Goal: Task Accomplishment & Management: Manage account settings

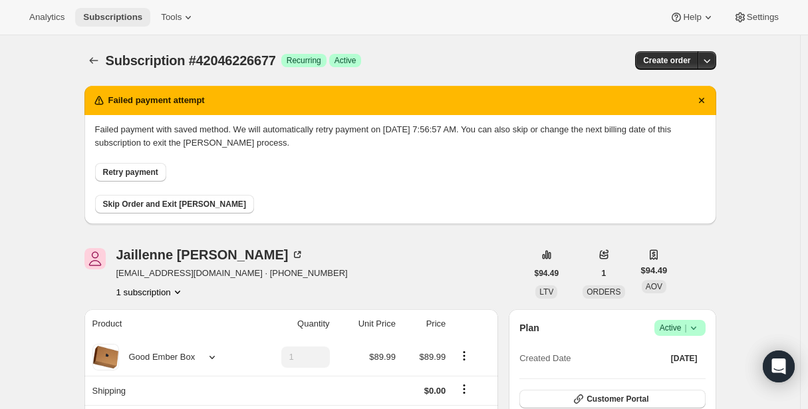
click at [98, 17] on span "Subscriptions" at bounding box center [112, 17] width 59 height 11
click at [98, 18] on span "Subscriptions" at bounding box center [112, 17] width 59 height 11
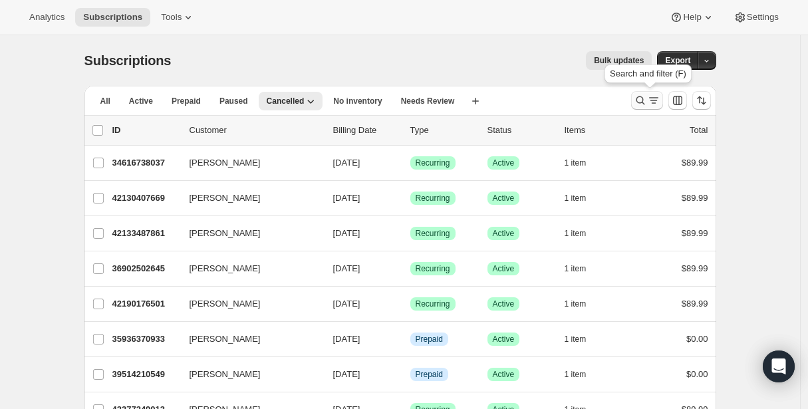
click at [647, 99] on icon "Search and filter results" at bounding box center [639, 100] width 13 height 13
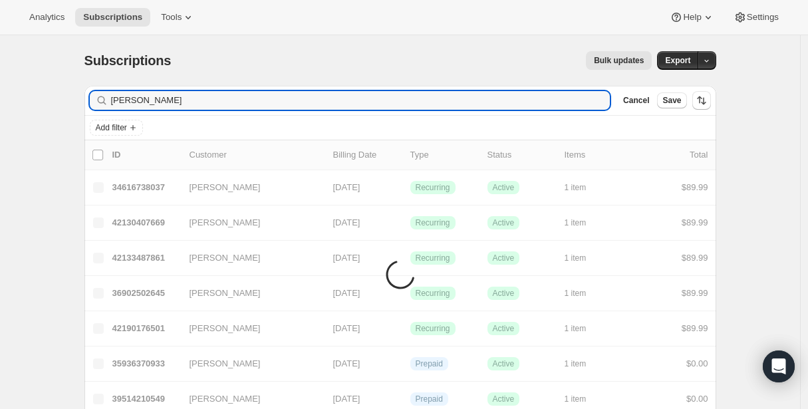
type input "drummond"
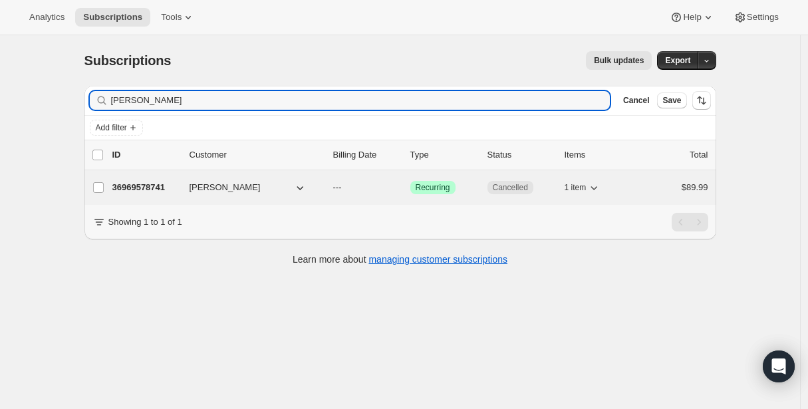
click at [158, 187] on p "36969578741" at bounding box center [145, 187] width 66 height 13
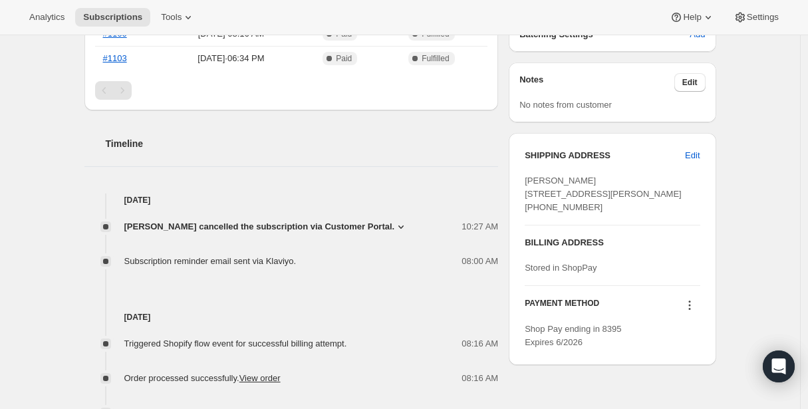
scroll to position [394, 0]
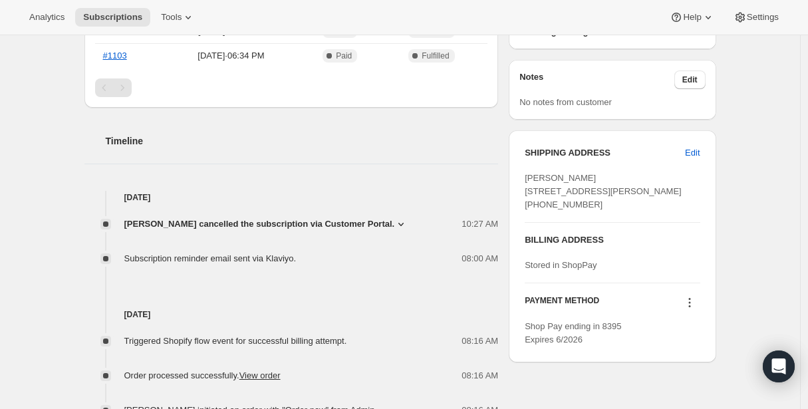
click at [311, 221] on span "Jason Drummond cancelled the subscription via Customer Portal." at bounding box center [259, 223] width 271 height 13
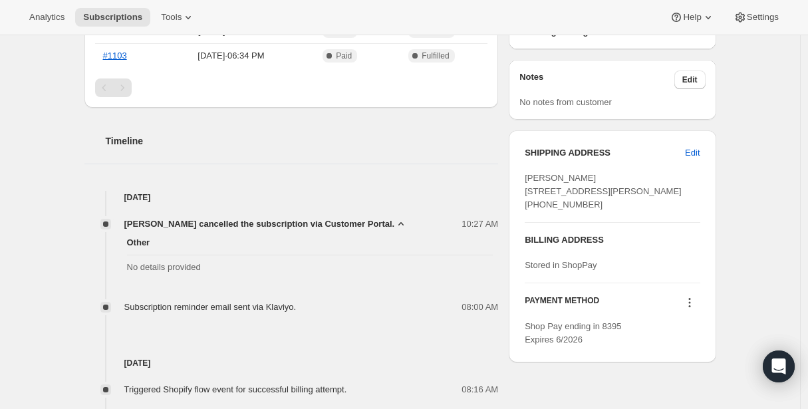
click at [311, 221] on span "Jason Drummond cancelled the subscription via Customer Portal." at bounding box center [259, 223] width 271 height 13
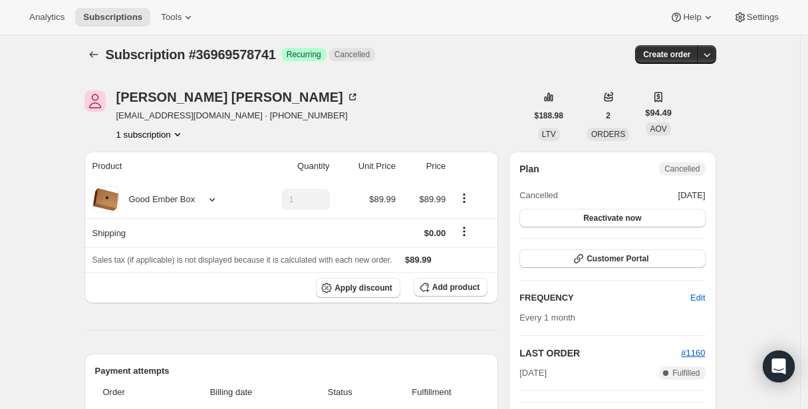
scroll to position [0, 0]
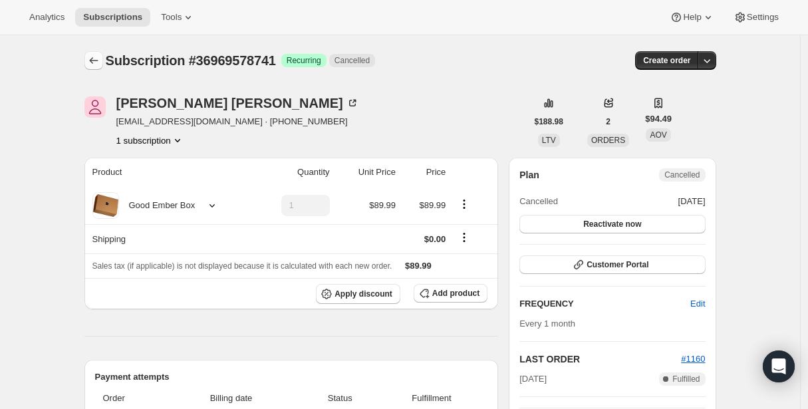
click at [98, 61] on icon "Subscriptions" at bounding box center [93, 60] width 13 height 13
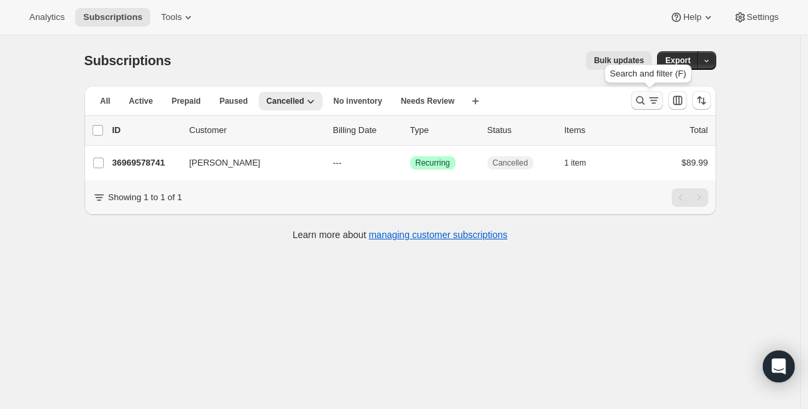
click at [644, 106] on icon "Search and filter results" at bounding box center [639, 100] width 13 height 13
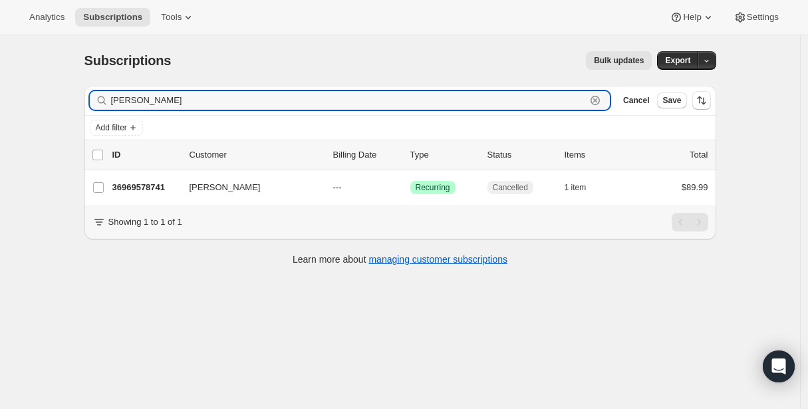
click at [598, 103] on icon "button" at bounding box center [594, 100] width 13 height 13
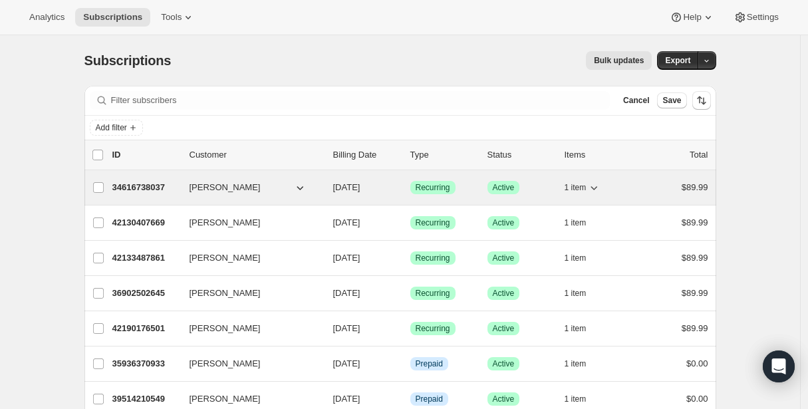
click at [131, 186] on p "34616738037" at bounding box center [145, 187] width 66 height 13
click at [145, 186] on p "34616738037" at bounding box center [145, 187] width 66 height 13
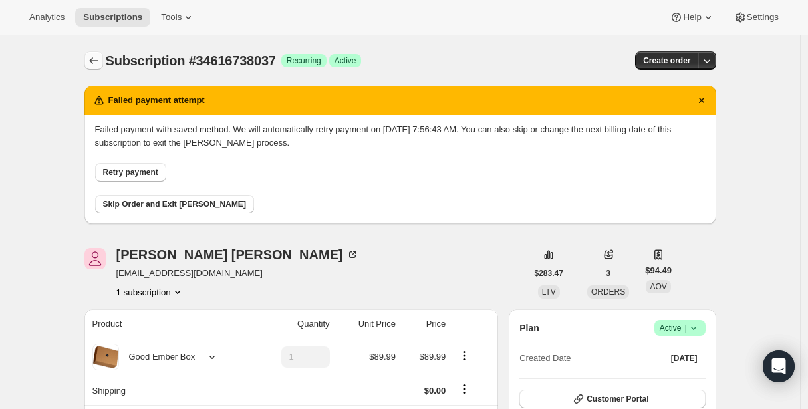
click at [98, 62] on icon "Subscriptions" at bounding box center [93, 60] width 13 height 13
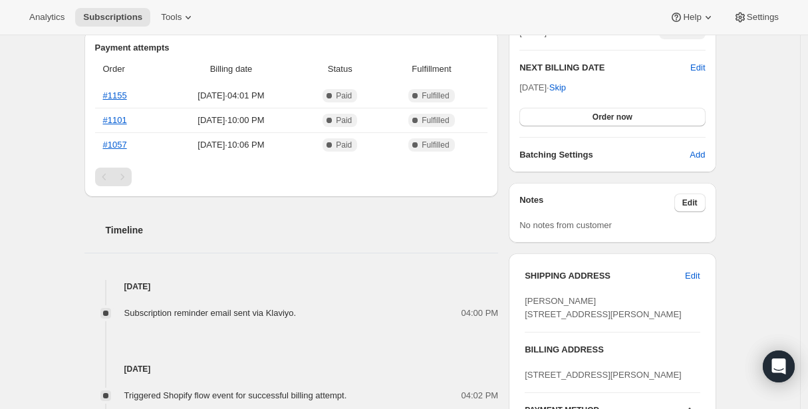
scroll to position [352, 0]
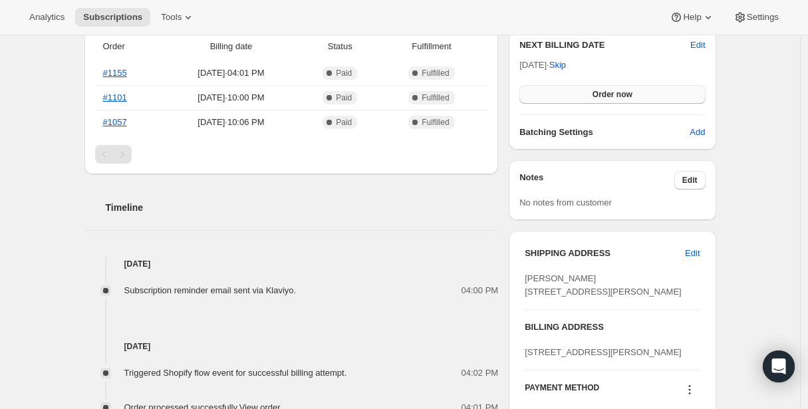
click at [623, 95] on span "Order now" at bounding box center [612, 94] width 40 height 11
click at [622, 96] on span "Click to confirm" at bounding box center [612, 94] width 60 height 11
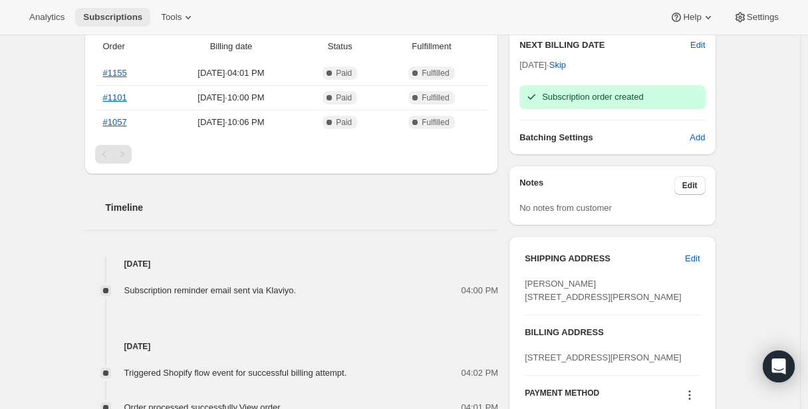
click at [120, 15] on span "Subscriptions" at bounding box center [112, 17] width 59 height 11
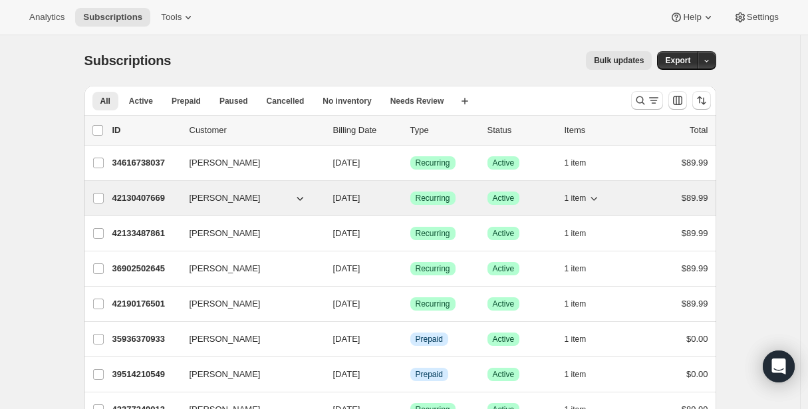
click at [134, 197] on p "42130407669" at bounding box center [145, 197] width 66 height 13
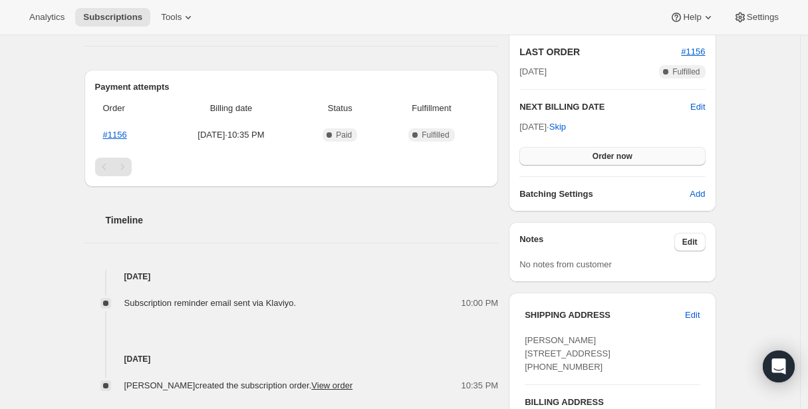
scroll to position [289, 0]
click at [574, 158] on button "Order now" at bounding box center [611, 157] width 185 height 19
click at [574, 158] on button "Click to confirm" at bounding box center [611, 157] width 185 height 19
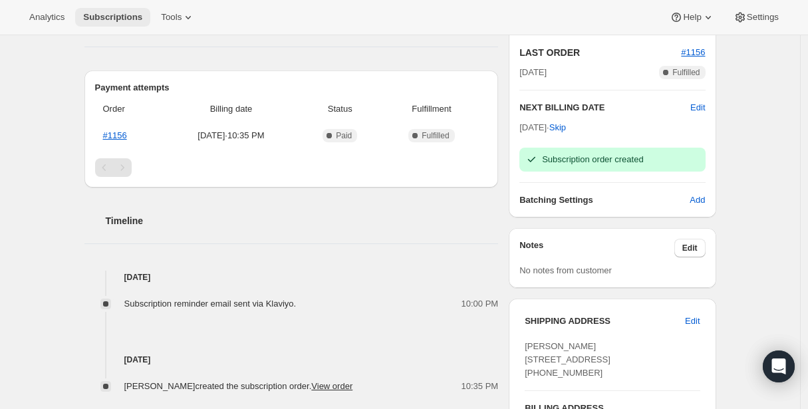
click at [120, 17] on span "Subscriptions" at bounding box center [112, 17] width 59 height 11
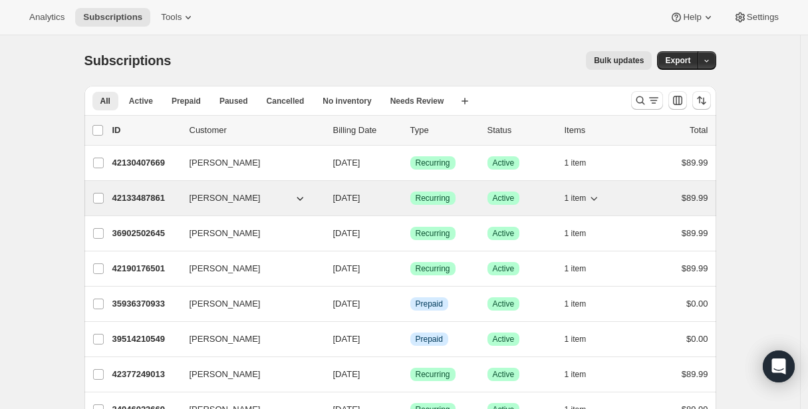
click at [138, 196] on p "42133487861" at bounding box center [145, 197] width 66 height 13
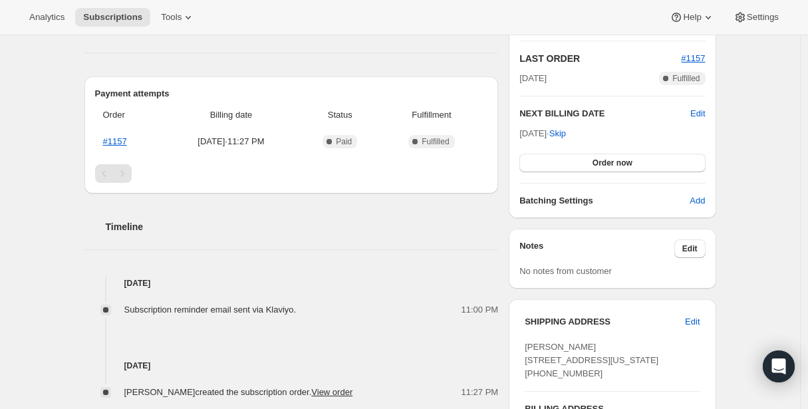
scroll to position [292, 0]
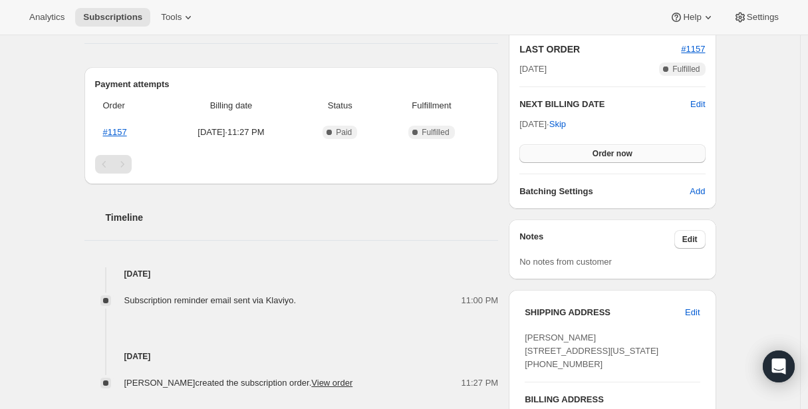
click at [594, 150] on button "Order now" at bounding box center [611, 153] width 185 height 19
click at [594, 150] on span "Click to confirm" at bounding box center [612, 153] width 60 height 11
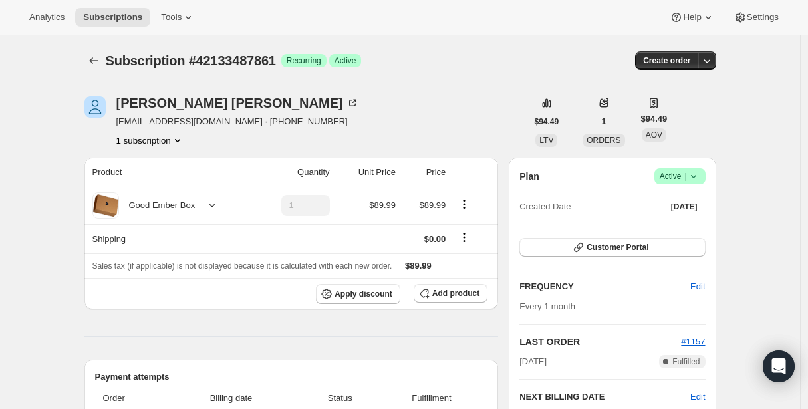
scroll to position [0, 0]
click at [126, 17] on span "Subscriptions" at bounding box center [112, 17] width 59 height 11
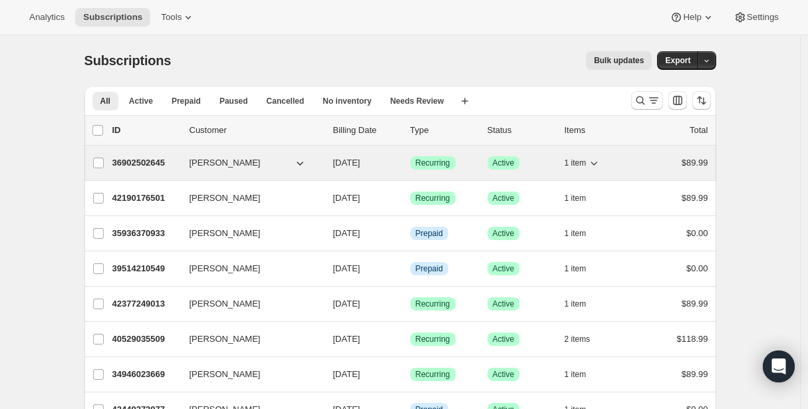
click at [147, 162] on p "36902502645" at bounding box center [145, 162] width 66 height 13
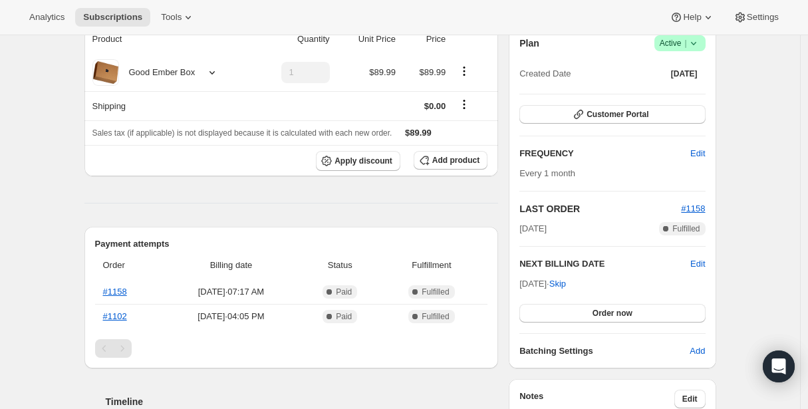
scroll to position [160, 0]
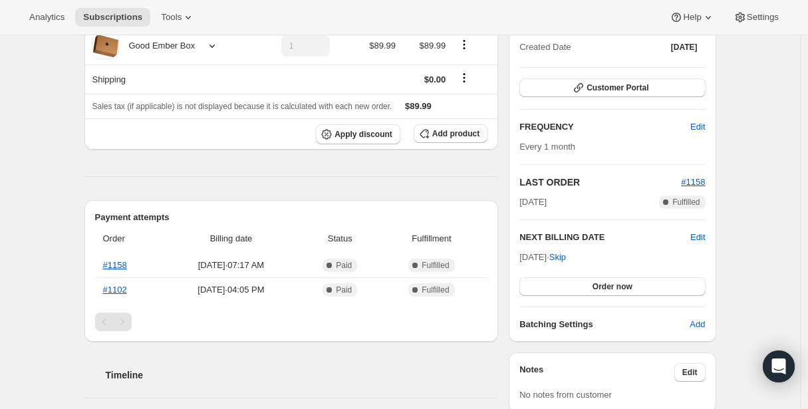
click at [441, 378] on h2 "Timeline" at bounding box center [302, 374] width 393 height 13
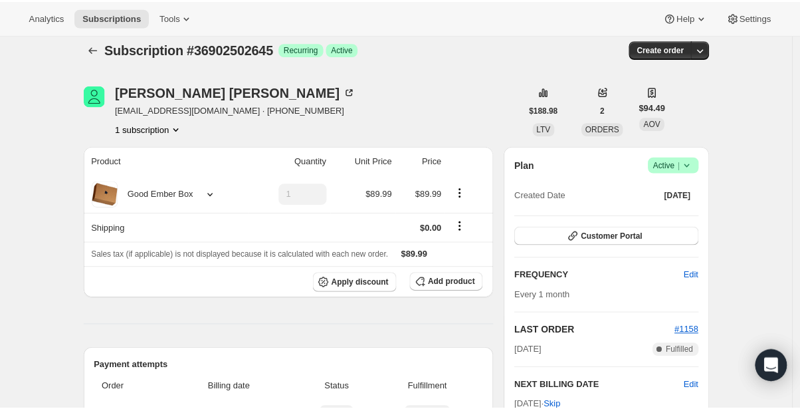
scroll to position [0, 0]
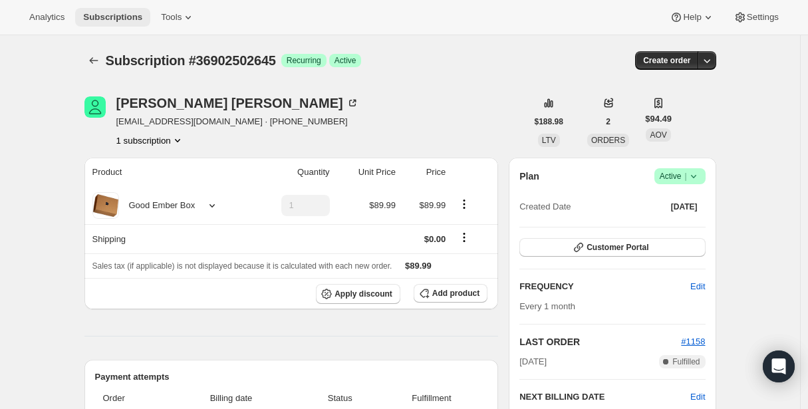
click at [119, 18] on span "Subscriptions" at bounding box center [112, 17] width 59 height 11
